Goal: Transaction & Acquisition: Subscribe to service/newsletter

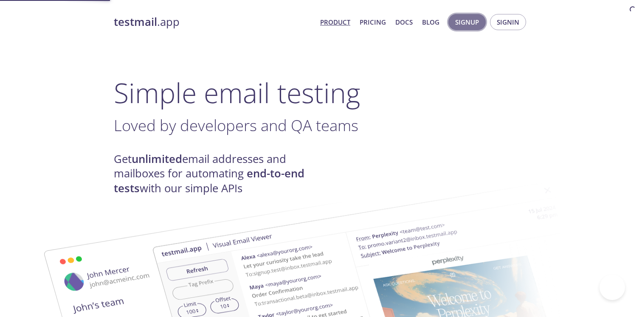
click at [464, 22] on span "Signup" at bounding box center [467, 22] width 24 height 11
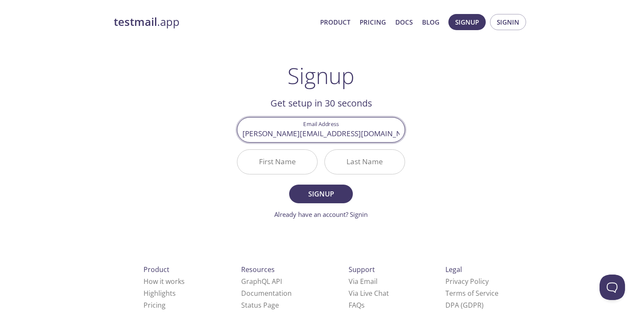
type input "[PERSON_NAME][EMAIL_ADDRESS][DOMAIN_NAME]"
click at [272, 166] on input "First Name" at bounding box center [277, 162] width 80 height 24
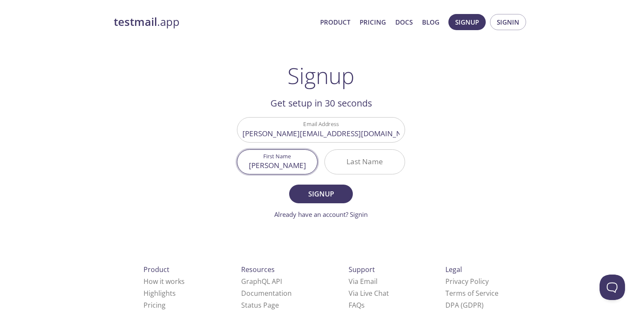
type input "[PERSON_NAME]"
click at [341, 158] on input "Last Name" at bounding box center [365, 162] width 80 height 24
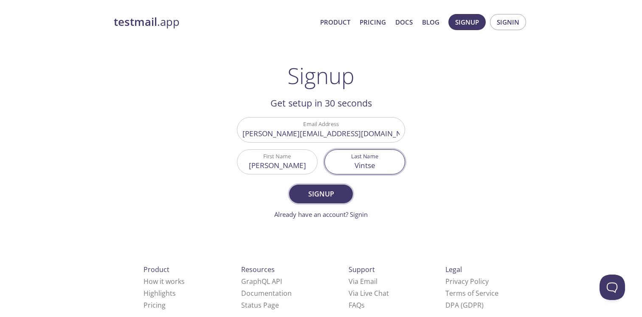
type input "Vintse"
click at [331, 189] on span "Signup" at bounding box center [321, 194] width 45 height 12
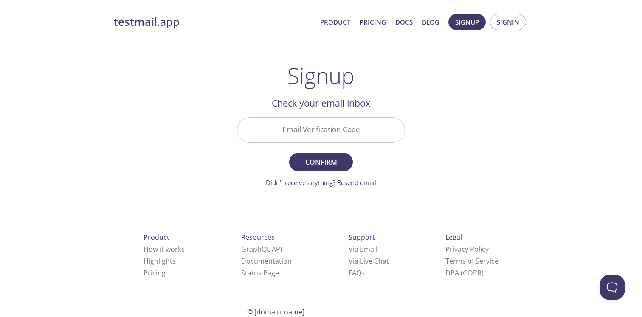
click at [363, 132] on input "Email Verification Code" at bounding box center [320, 130] width 167 height 24
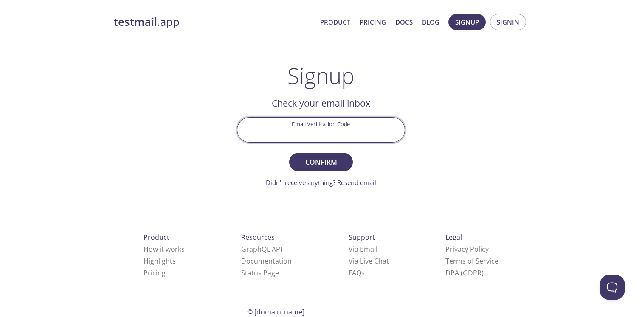
paste input "ZZY4D7Z"
type input "ZZY4D7Z"
click at [325, 164] on span "Confirm" at bounding box center [321, 162] width 45 height 12
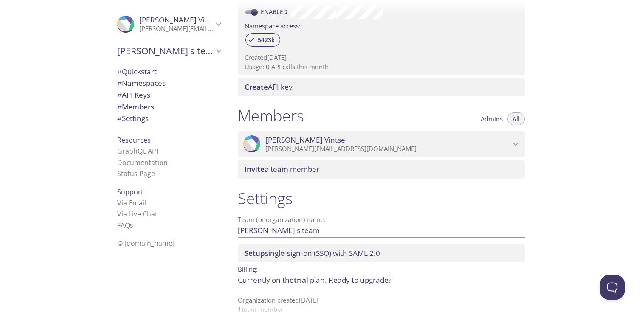
scroll to position [287, 0]
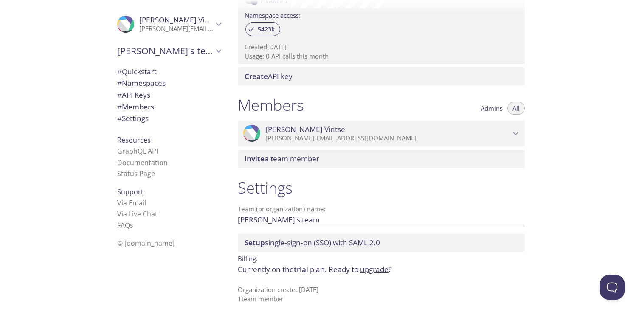
click at [155, 75] on span "# Quickstart" at bounding box center [136, 72] width 39 height 10
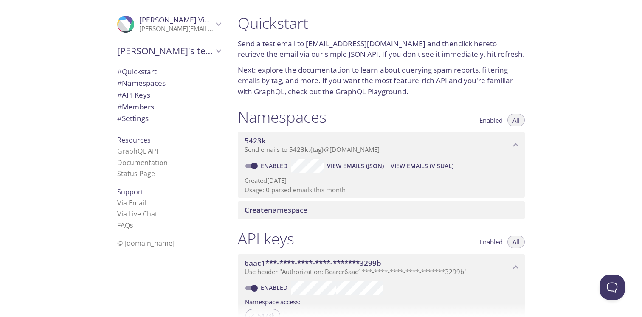
click at [151, 116] on span "# Settings" at bounding box center [169, 118] width 104 height 11
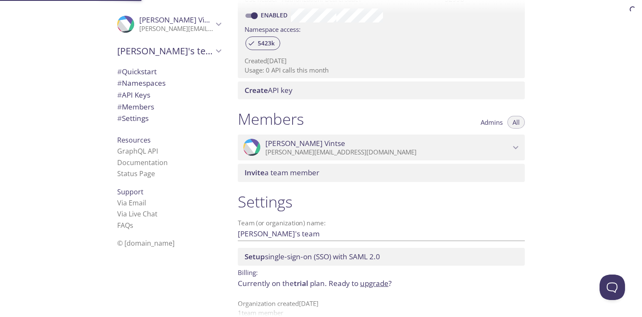
scroll to position [287, 0]
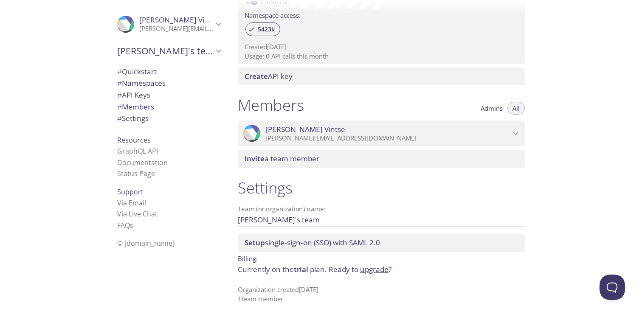
click at [133, 203] on link "Via Email" at bounding box center [131, 202] width 29 height 9
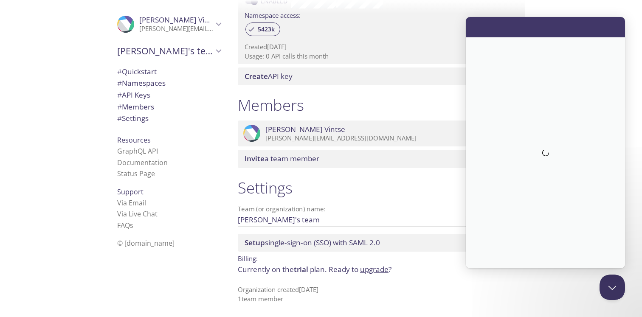
scroll to position [0, 0]
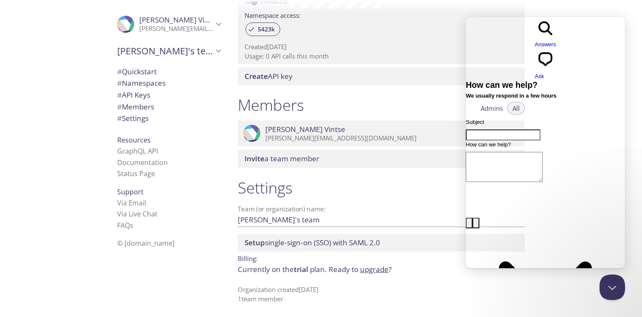
click at [573, 14] on div "Quickstart Send a test email to [EMAIL_ADDRESS][DOMAIN_NAME] and then click her…" at bounding box center [436, 158] width 411 height 317
click at [584, 6] on div at bounding box center [321, 7] width 642 height 14
click at [140, 73] on span "# Quickstart" at bounding box center [136, 72] width 39 height 10
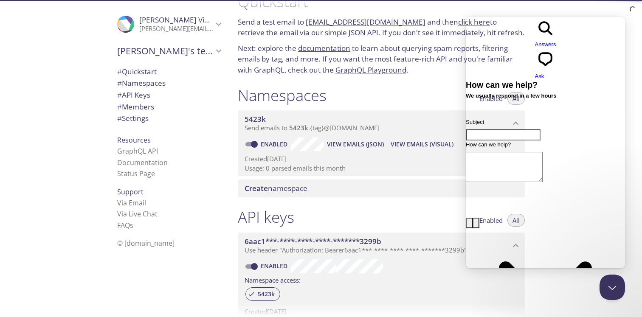
scroll to position [14, 0]
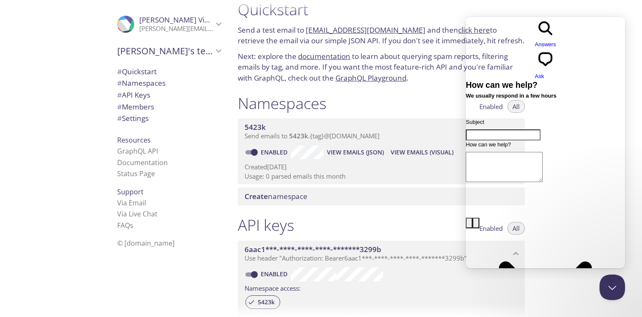
click at [356, 34] on link "[EMAIL_ADDRESS][DOMAIN_NAME]" at bounding box center [366, 30] width 120 height 10
click at [458, 31] on link "click here" at bounding box center [474, 30] width 32 height 10
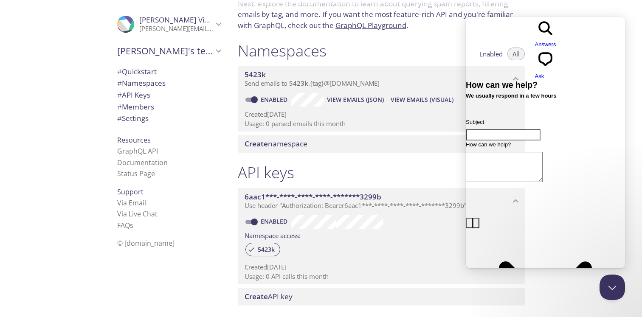
scroll to position [65, 0]
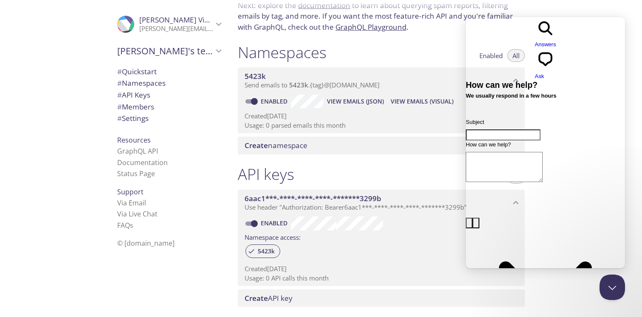
click at [308, 75] on span "5423k" at bounding box center [378, 76] width 266 height 9
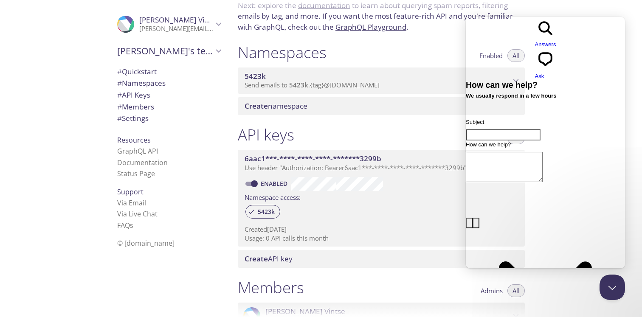
click at [308, 75] on span "5423k" at bounding box center [378, 76] width 266 height 9
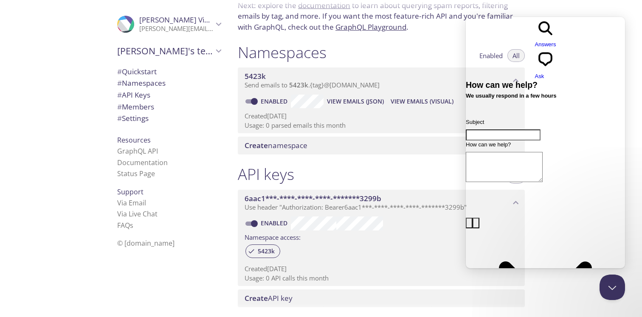
click at [544, 73] on span "Ask" at bounding box center [539, 76] width 9 height 6
click at [537, 285] on div "Quickstart Send a test email to [EMAIL_ADDRESS][DOMAIN_NAME] and then click her…" at bounding box center [436, 158] width 411 height 317
click at [614, 287] on button "Close Beacon popover" at bounding box center [610, 285] width 25 height 25
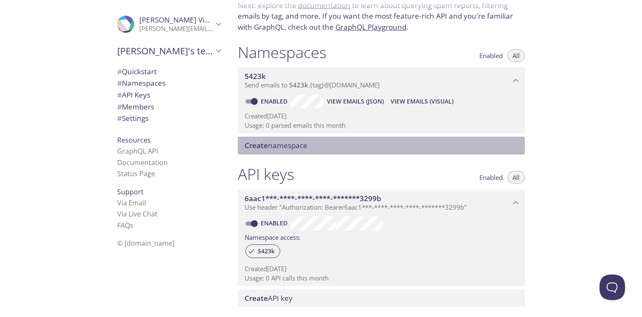
click at [320, 146] on span "Create namespace" at bounding box center [383, 145] width 277 height 9
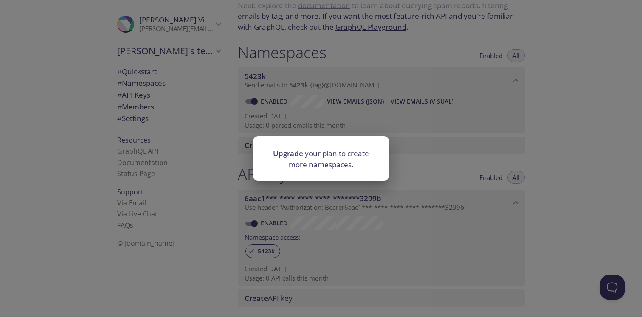
click at [298, 156] on link "Upgrade" at bounding box center [288, 154] width 30 height 10
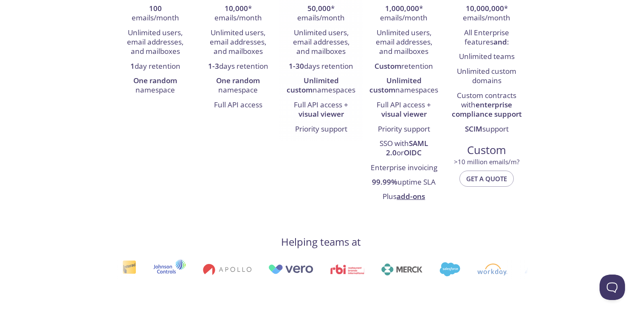
scroll to position [260, 0]
